Goal: Find specific page/section: Find specific page/section

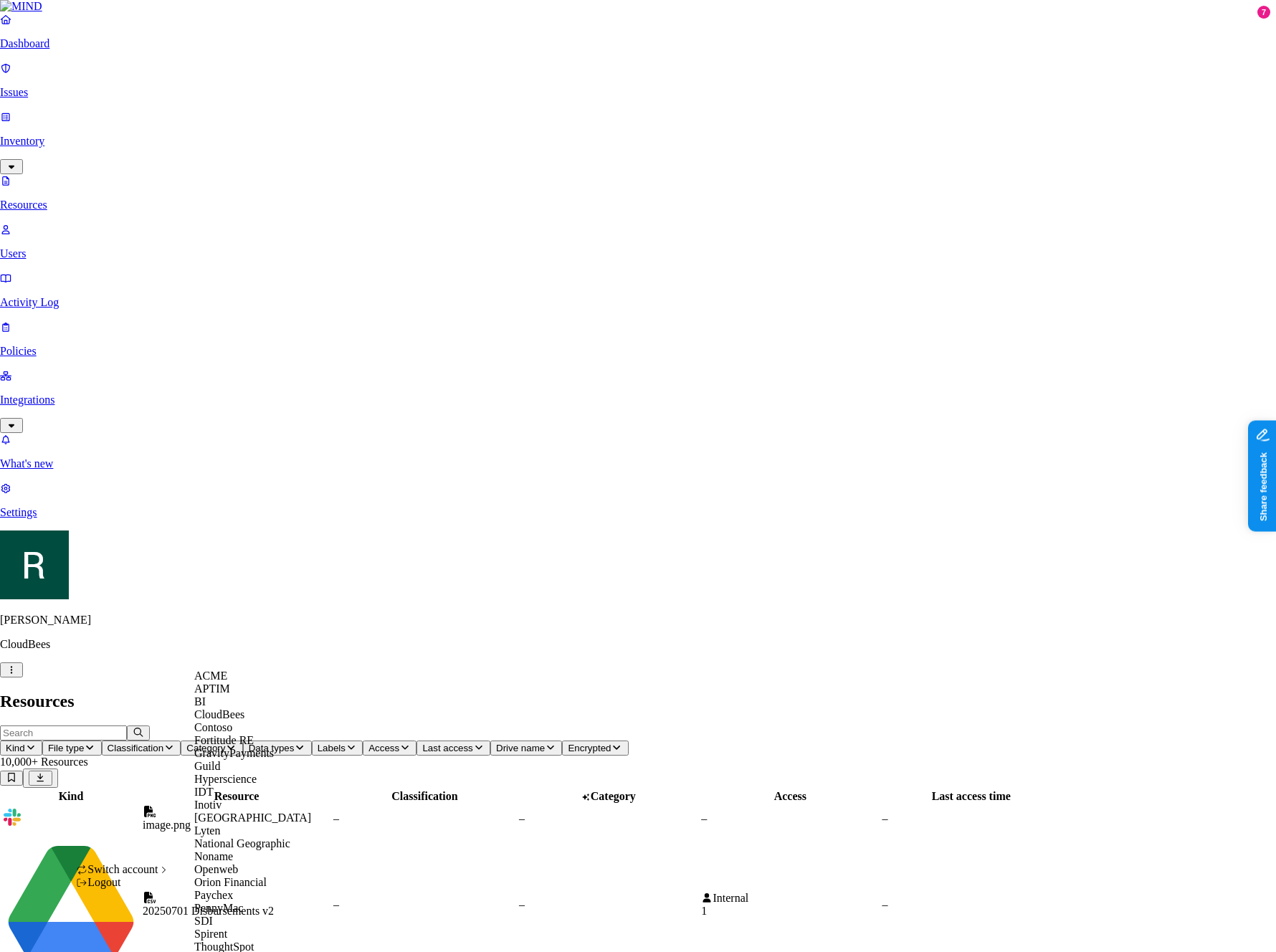
scroll to position [313, 0]
click at [244, 837] on span "National Geographic" at bounding box center [242, 844] width 96 height 12
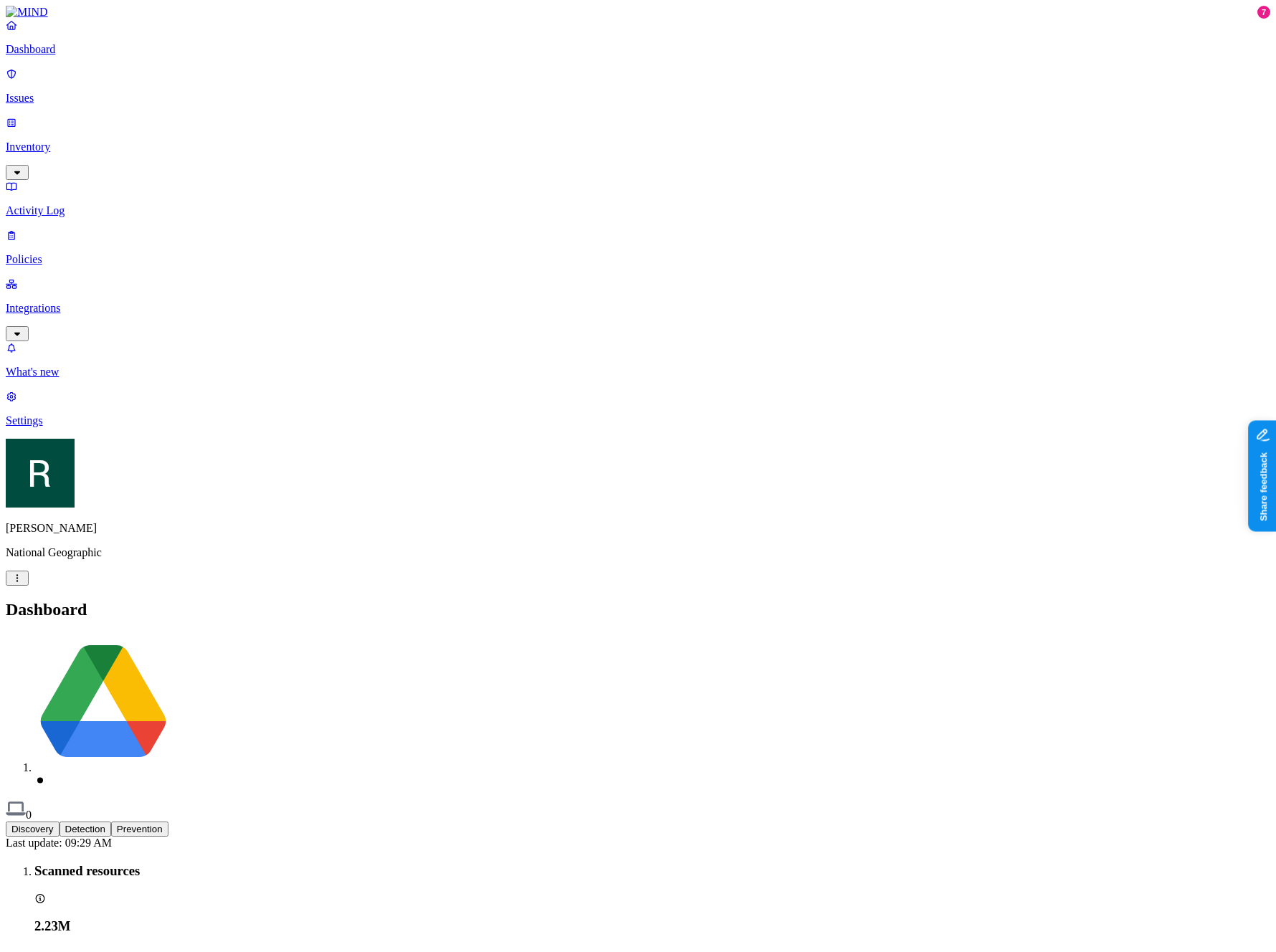
click at [232, 822] on div "Discovery Detection Prevention" at bounding box center [638, 829] width 1265 height 15
click at [111, 822] on button "Detection" at bounding box center [85, 829] width 51 height 15
